Goal: Information Seeking & Learning: Understand process/instructions

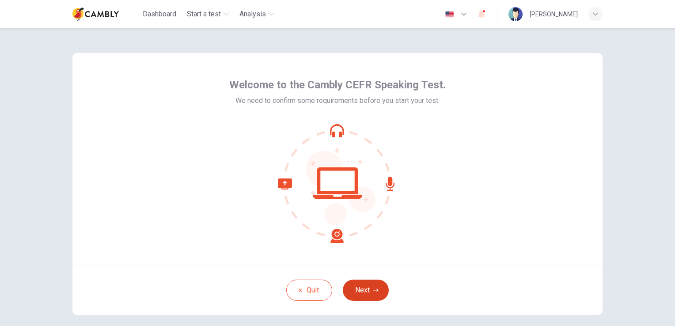
click at [365, 292] on button "Next" at bounding box center [366, 290] width 46 height 21
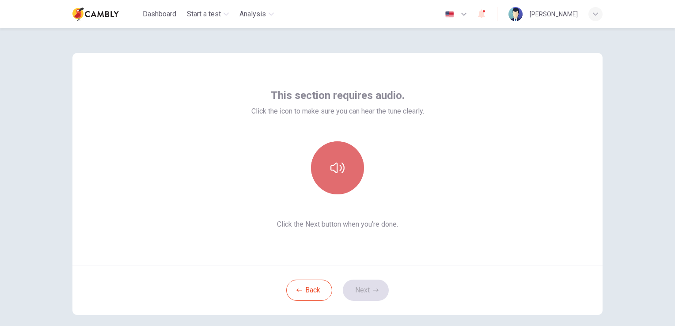
click at [334, 181] on button "button" at bounding box center [337, 167] width 53 height 53
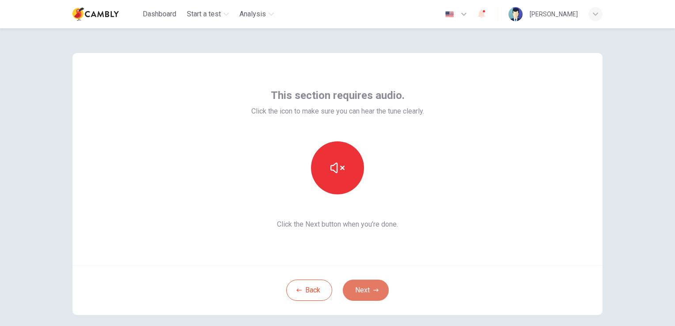
click at [363, 285] on button "Next" at bounding box center [366, 290] width 46 height 21
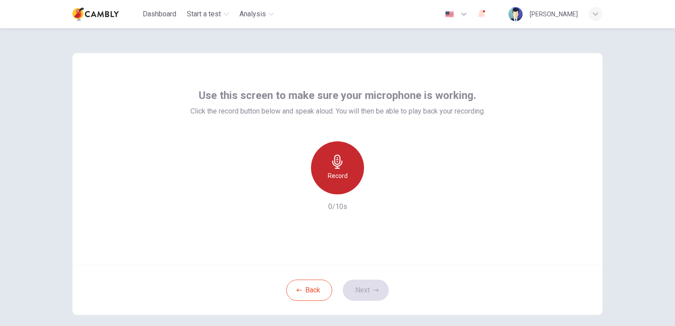
click at [337, 161] on icon "button" at bounding box center [337, 162] width 10 height 14
click at [332, 168] on icon "button" at bounding box center [337, 162] width 14 height 14
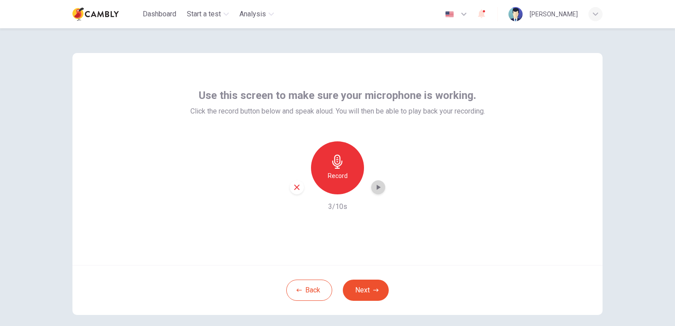
click at [375, 185] on icon "button" at bounding box center [378, 187] width 9 height 9
click at [293, 190] on icon "button" at bounding box center [297, 187] width 8 height 8
click at [304, 288] on button "Back" at bounding box center [309, 290] width 46 height 21
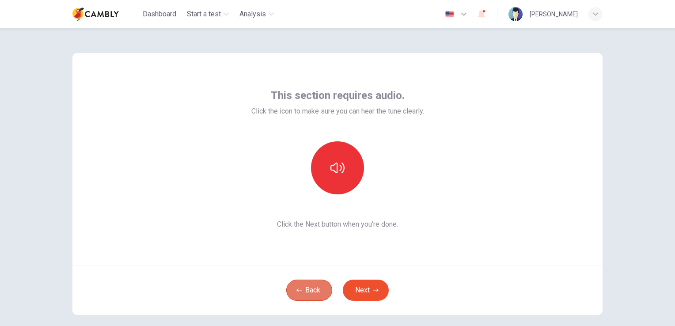
click at [315, 289] on button "Back" at bounding box center [309, 290] width 46 height 21
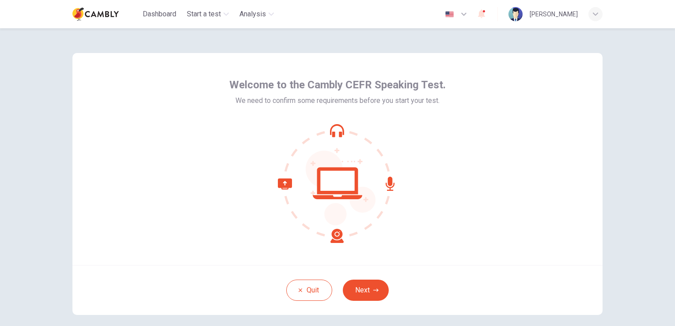
click at [100, 11] on img at bounding box center [95, 14] width 46 height 18
